Goal: Find specific page/section: Find specific page/section

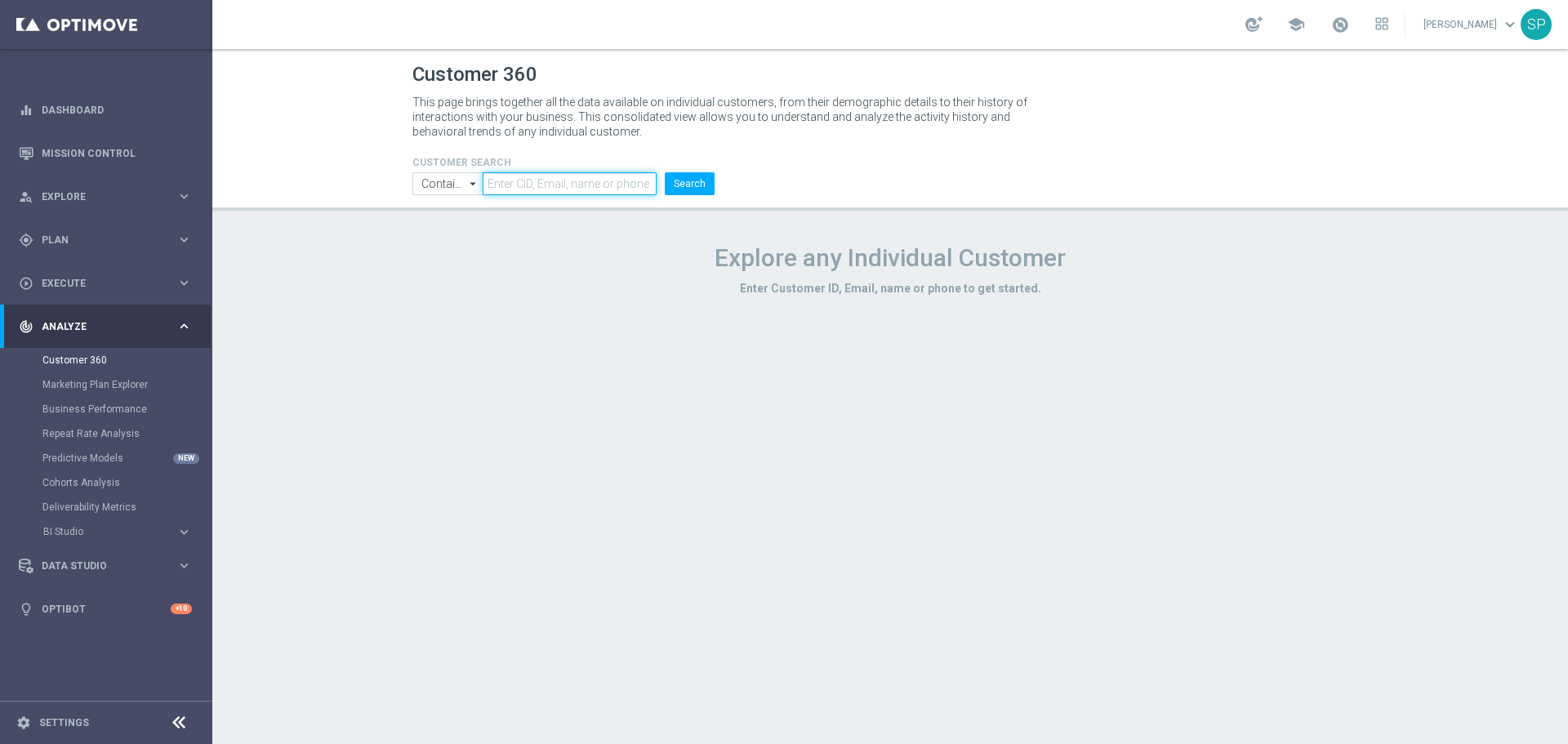
click at [561, 175] on input "text" at bounding box center [569, 184] width 174 height 23
paste input "2041053"
click at [665, 173] on button "Search" at bounding box center [689, 184] width 50 height 23
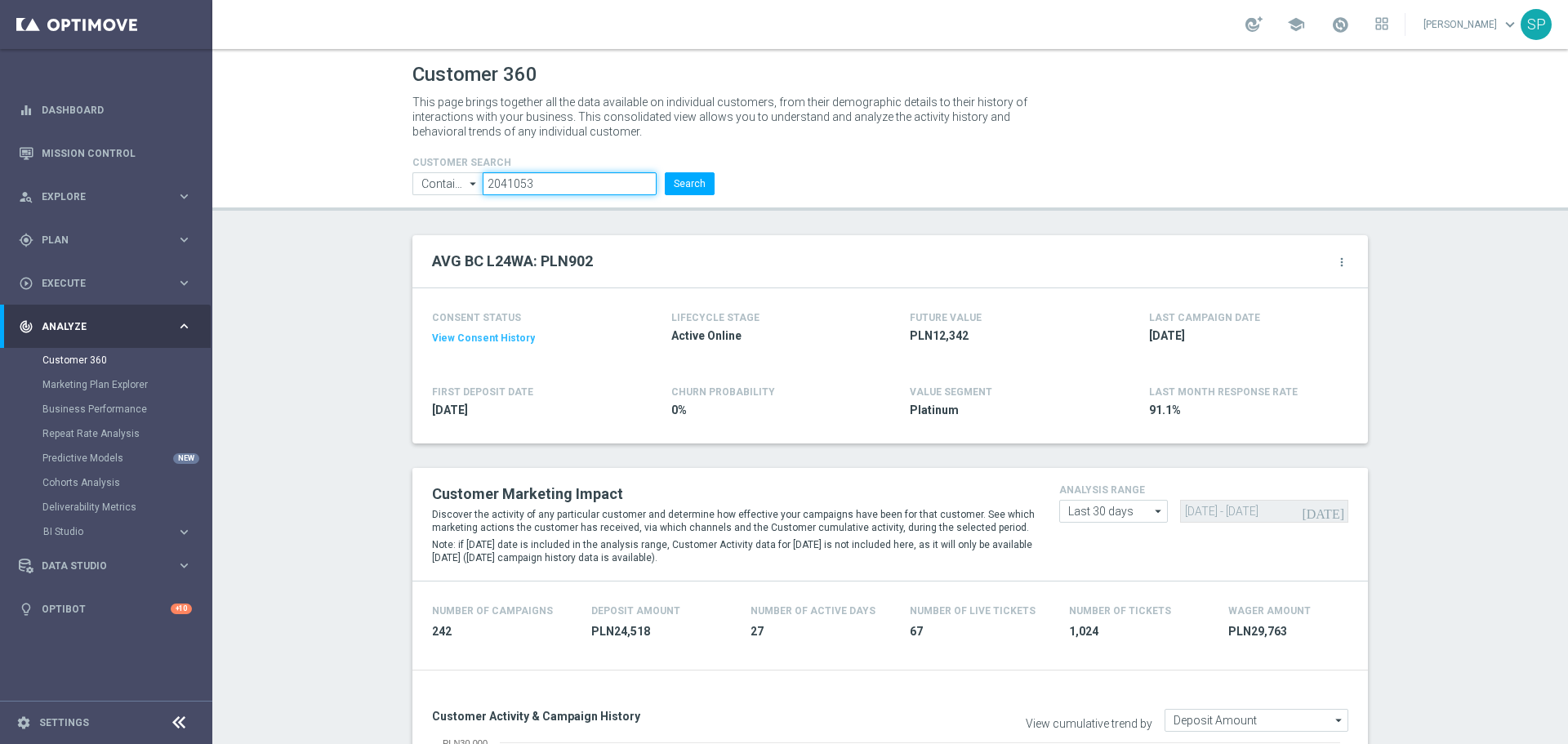
click at [569, 184] on input "2041053" at bounding box center [569, 184] width 174 height 23
click at [569, 183] on input "2041053" at bounding box center [569, 184] width 174 height 23
paste input "58350"
click at [665, 173] on button "Search" at bounding box center [689, 184] width 50 height 23
click at [579, 178] on input "2058350" at bounding box center [569, 184] width 174 height 23
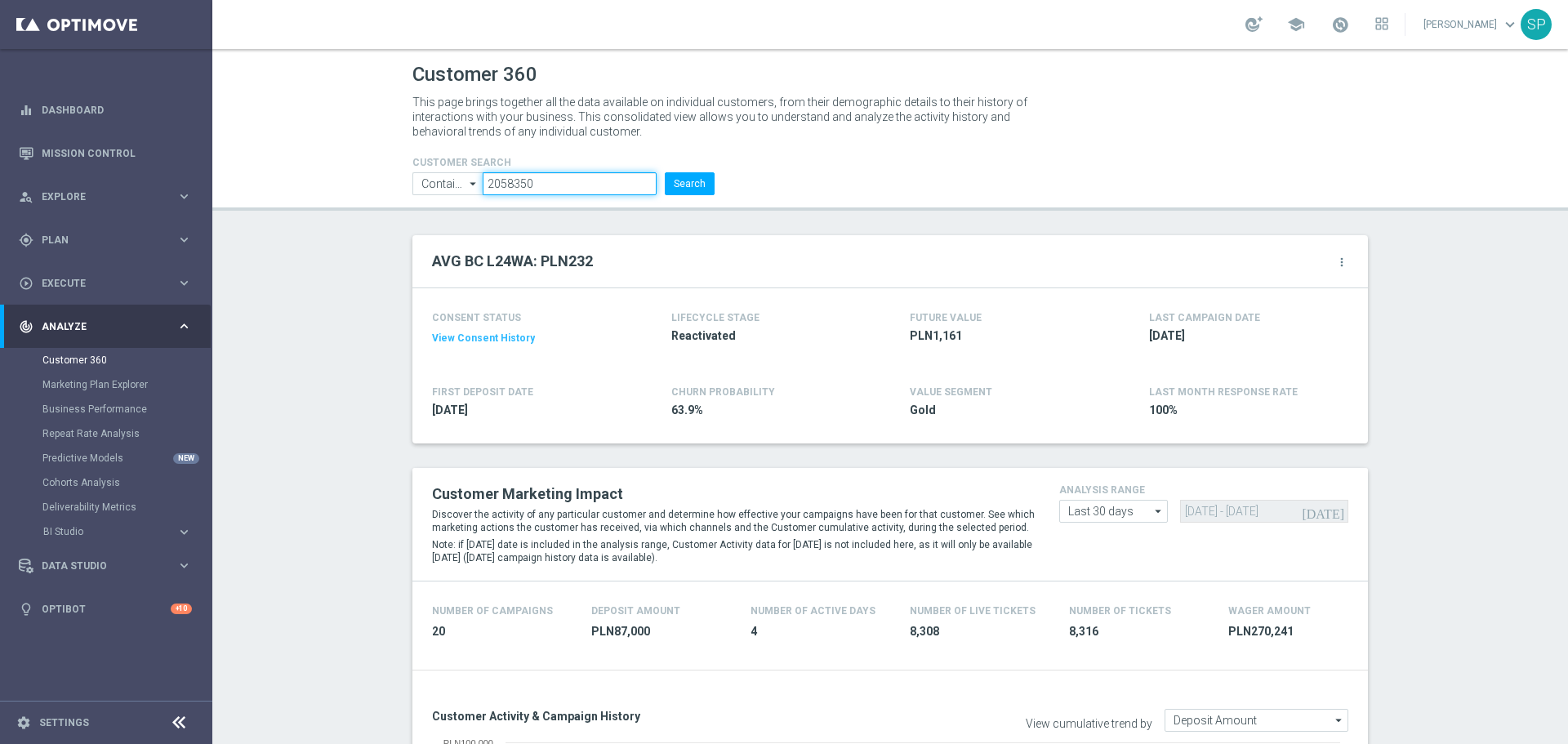
click at [579, 178] on input "2058350" at bounding box center [569, 184] width 174 height 23
paste input "1018462"
click at [665, 173] on button "Search" at bounding box center [689, 184] width 50 height 23
click at [511, 182] on input "1018462" at bounding box center [569, 184] width 174 height 23
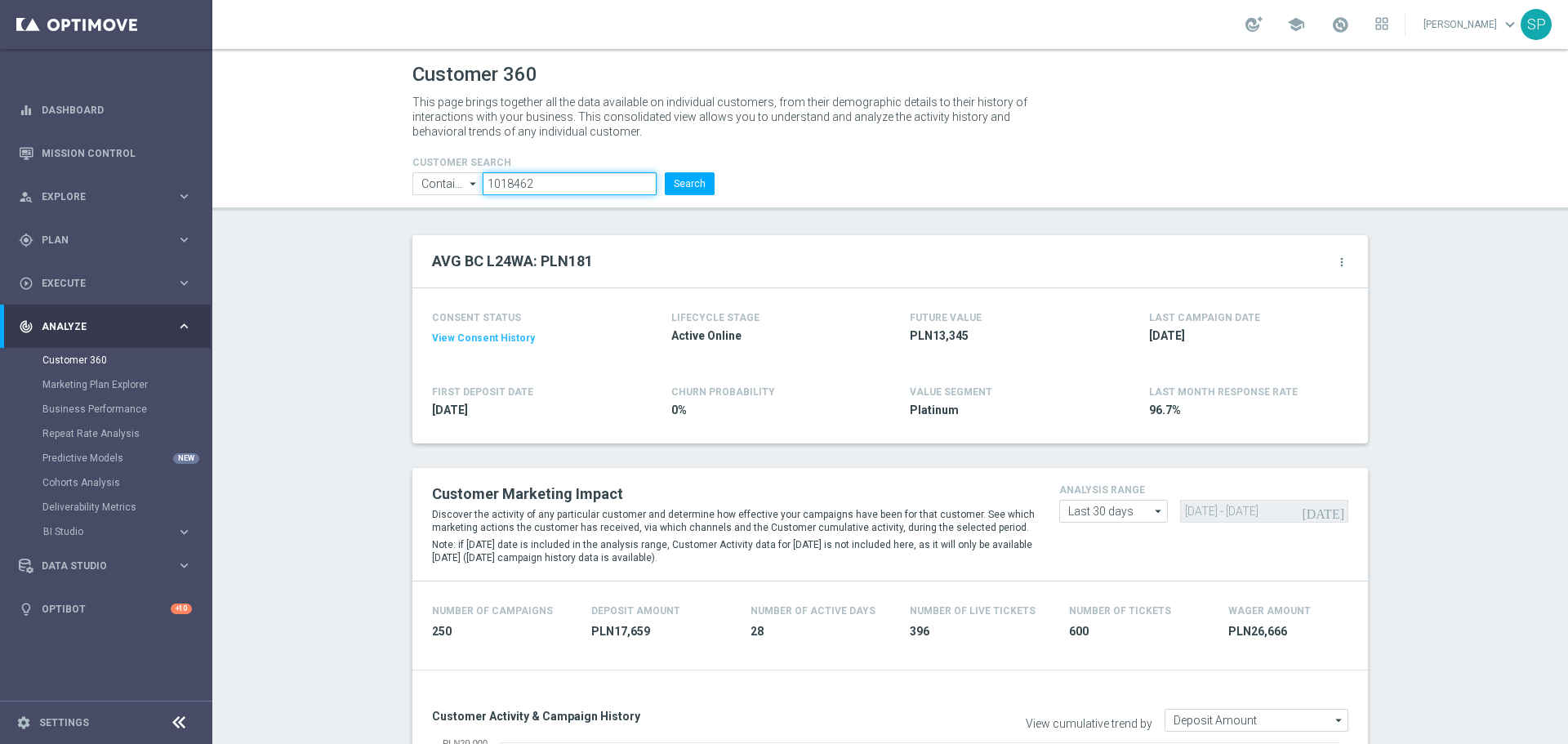
paste input "text"
click at [665, 173] on button "Search" at bounding box center [689, 184] width 50 height 23
click at [529, 179] on input "1018462" at bounding box center [569, 184] width 174 height 23
click at [535, 191] on input "1018462" at bounding box center [569, 184] width 174 height 23
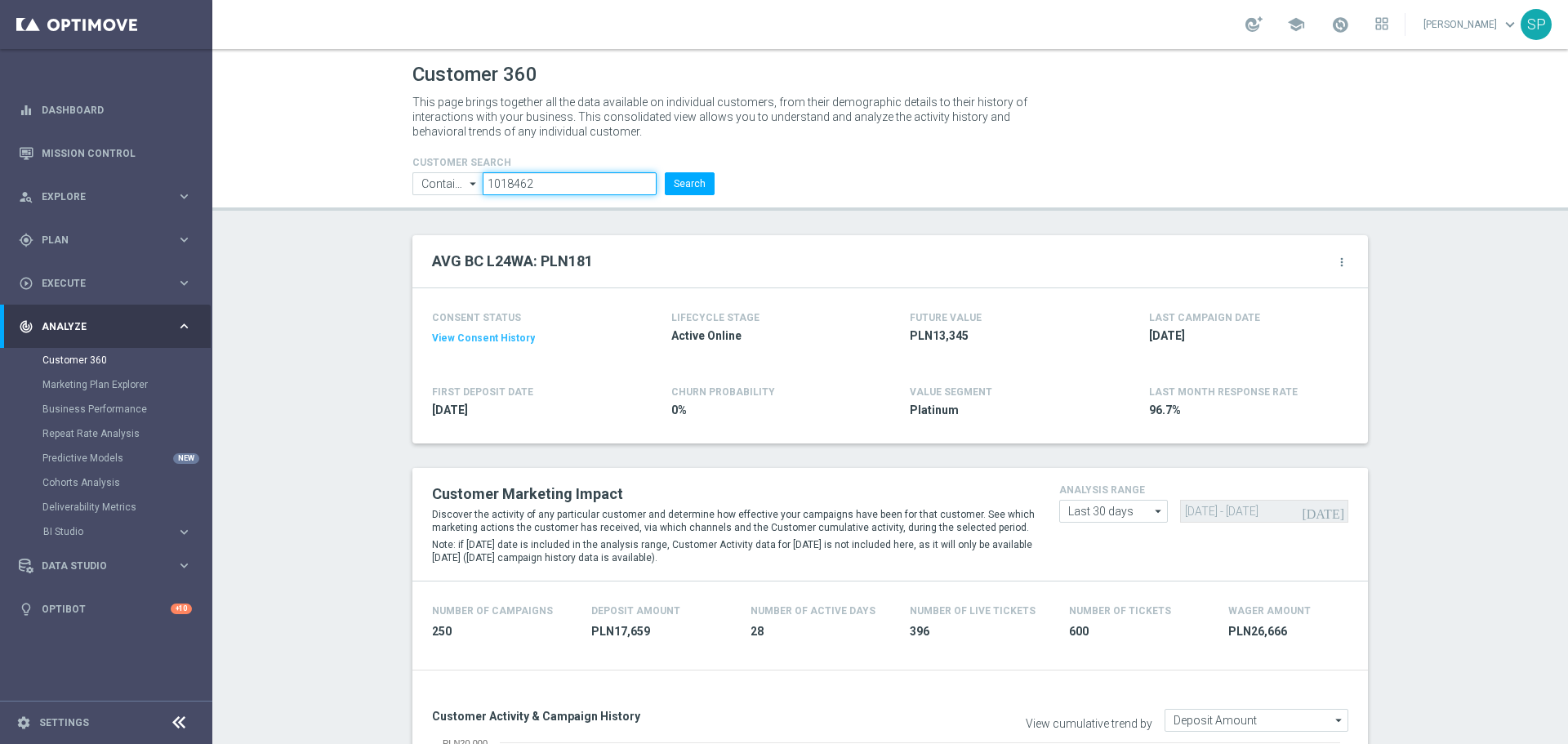
click at [536, 183] on input "1018462" at bounding box center [569, 184] width 174 height 23
click at [536, 182] on input "1018462" at bounding box center [569, 184] width 174 height 23
paste input "205921"
click at [665, 173] on button "Search" at bounding box center [689, 184] width 50 height 23
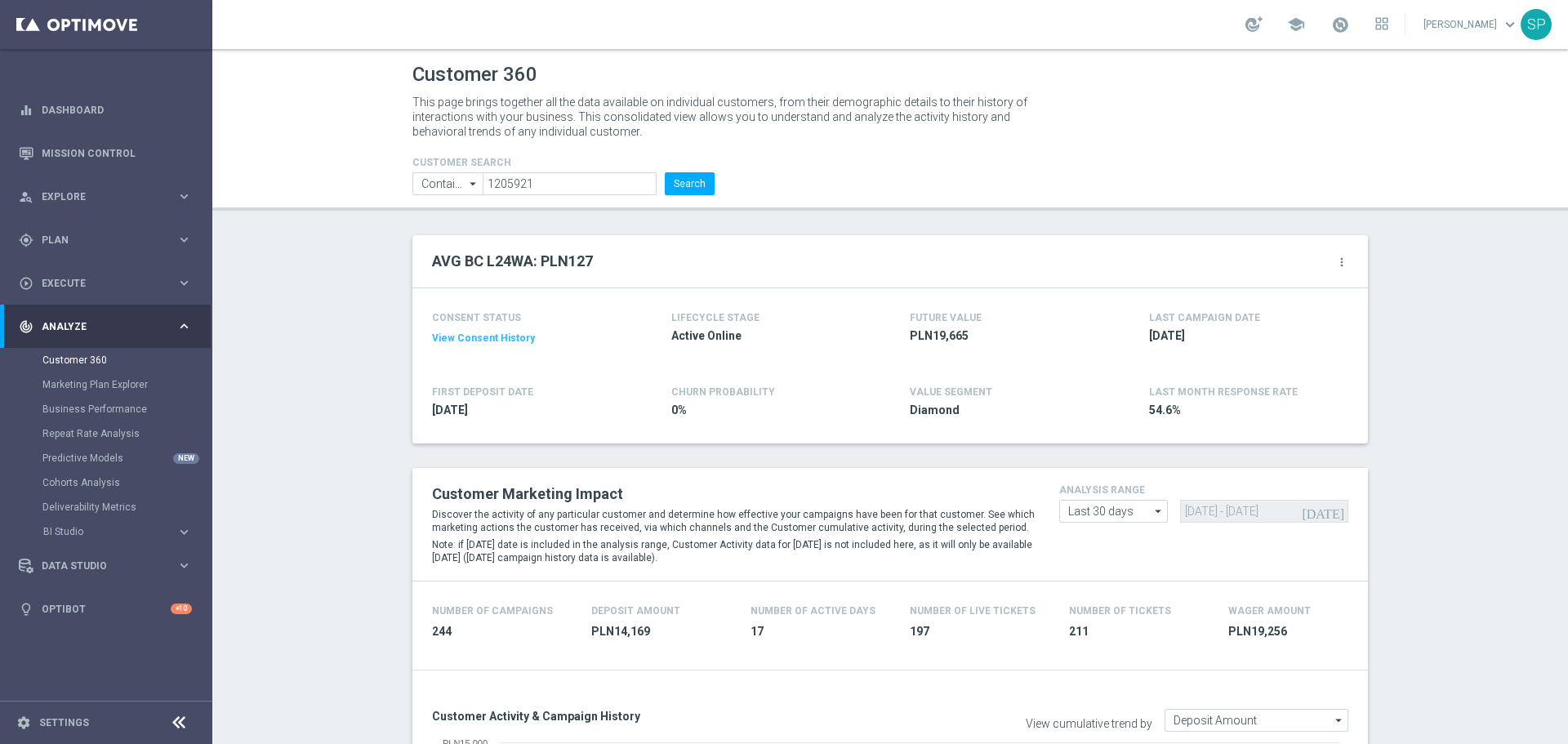
click at [571, 190] on input "1205921" at bounding box center [569, 184] width 174 height 23
click at [665, 173] on button "Search" at bounding box center [689, 184] width 50 height 23
click at [551, 187] on input "1205921" at bounding box center [569, 184] width 174 height 23
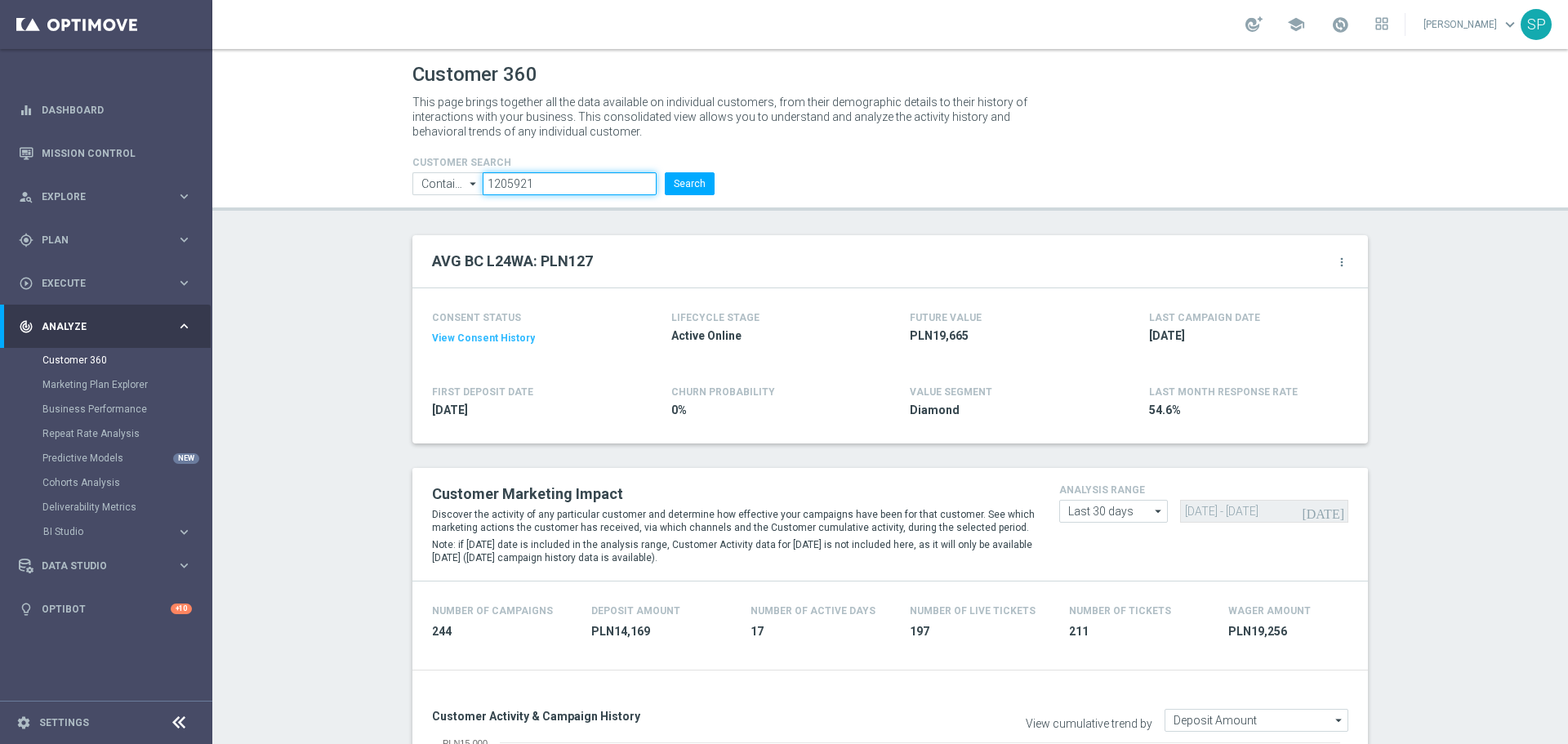
paste input "083482"
type input "1083482"
click at [665, 173] on button "Search" at bounding box center [689, 184] width 50 height 23
drag, startPoint x: 1103, startPoint y: 314, endPoint x: 1495, endPoint y: 704, distance: 553.0
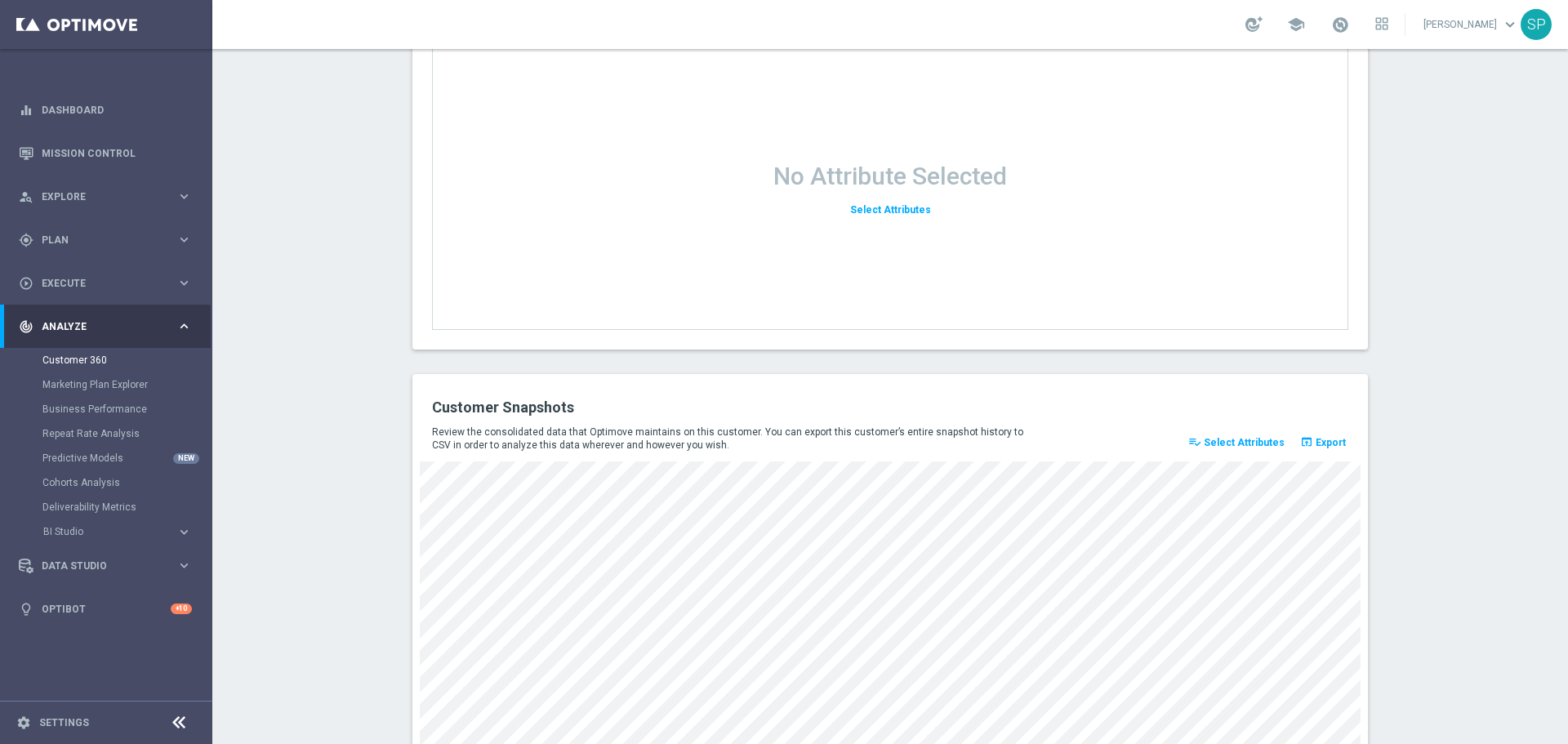
scroll to position [2095, 0]
